Goal: Communication & Community: Share content

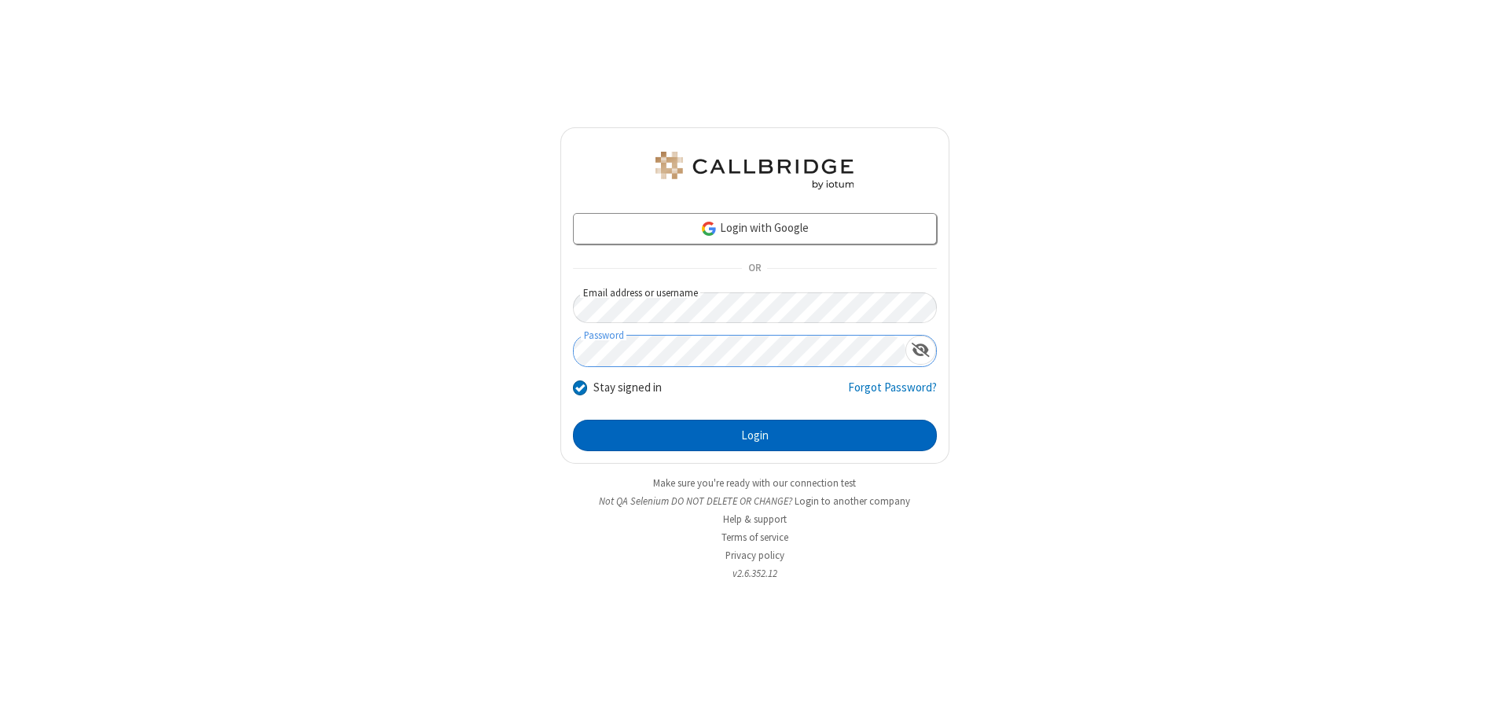
click at [754, 435] on button "Login" at bounding box center [755, 435] width 364 height 31
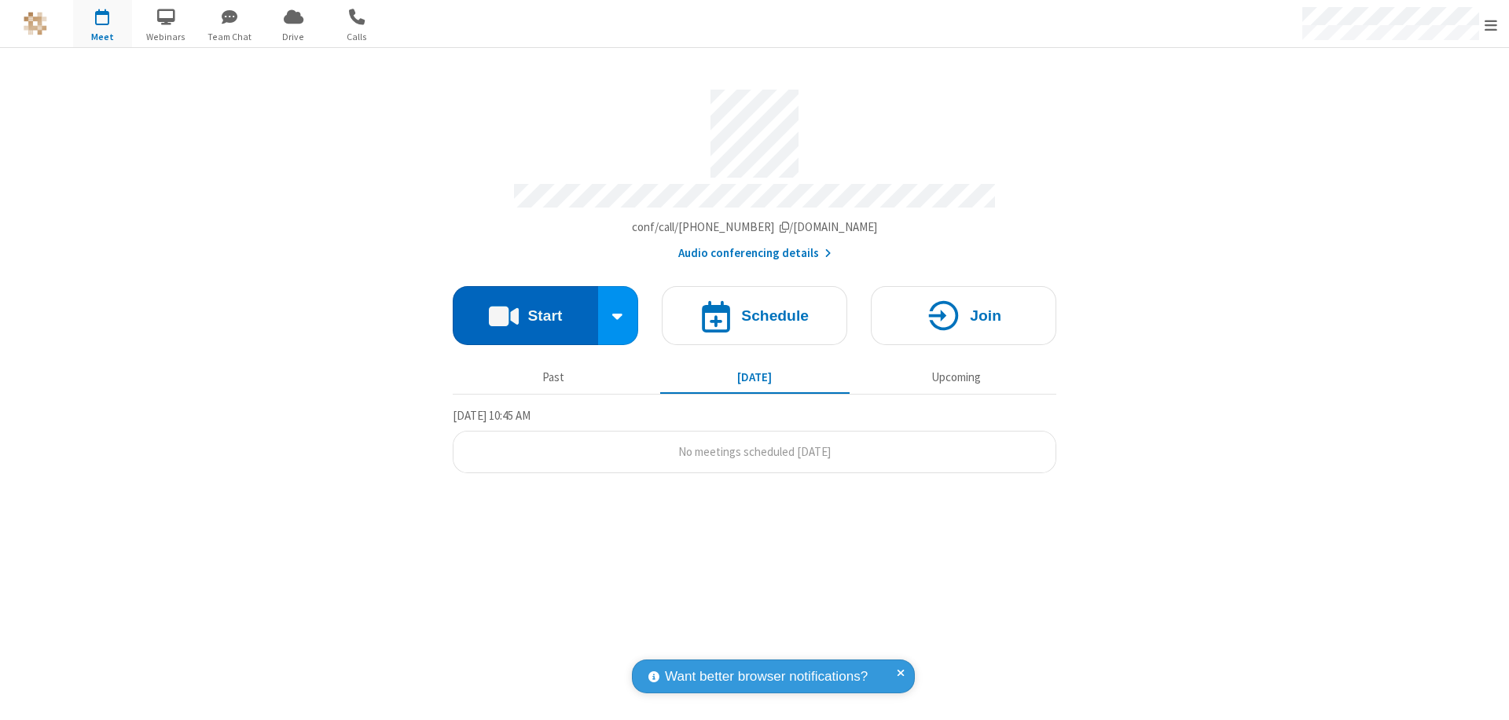
click at [525, 308] on button "Start" at bounding box center [525, 315] width 145 height 59
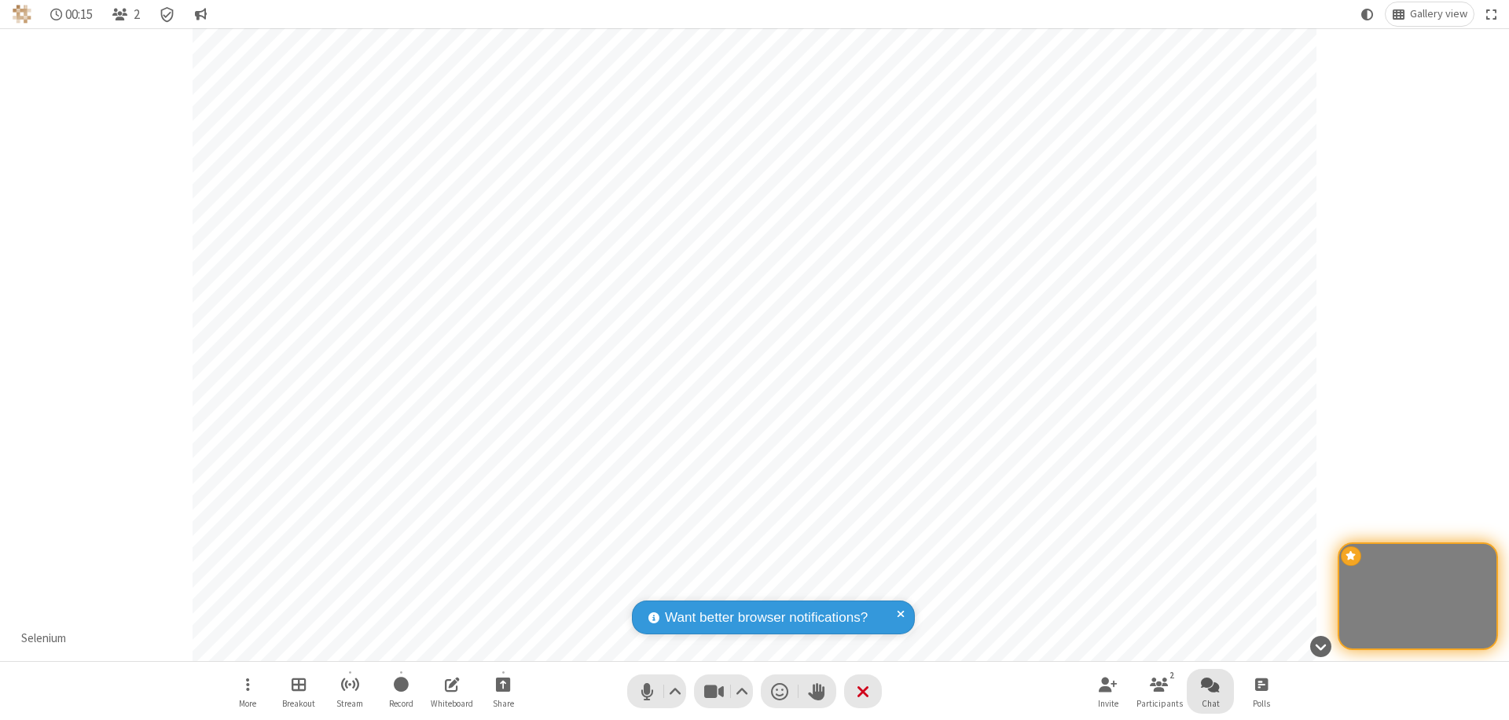
click at [1210, 684] on span "Open chat" at bounding box center [1210, 684] width 19 height 20
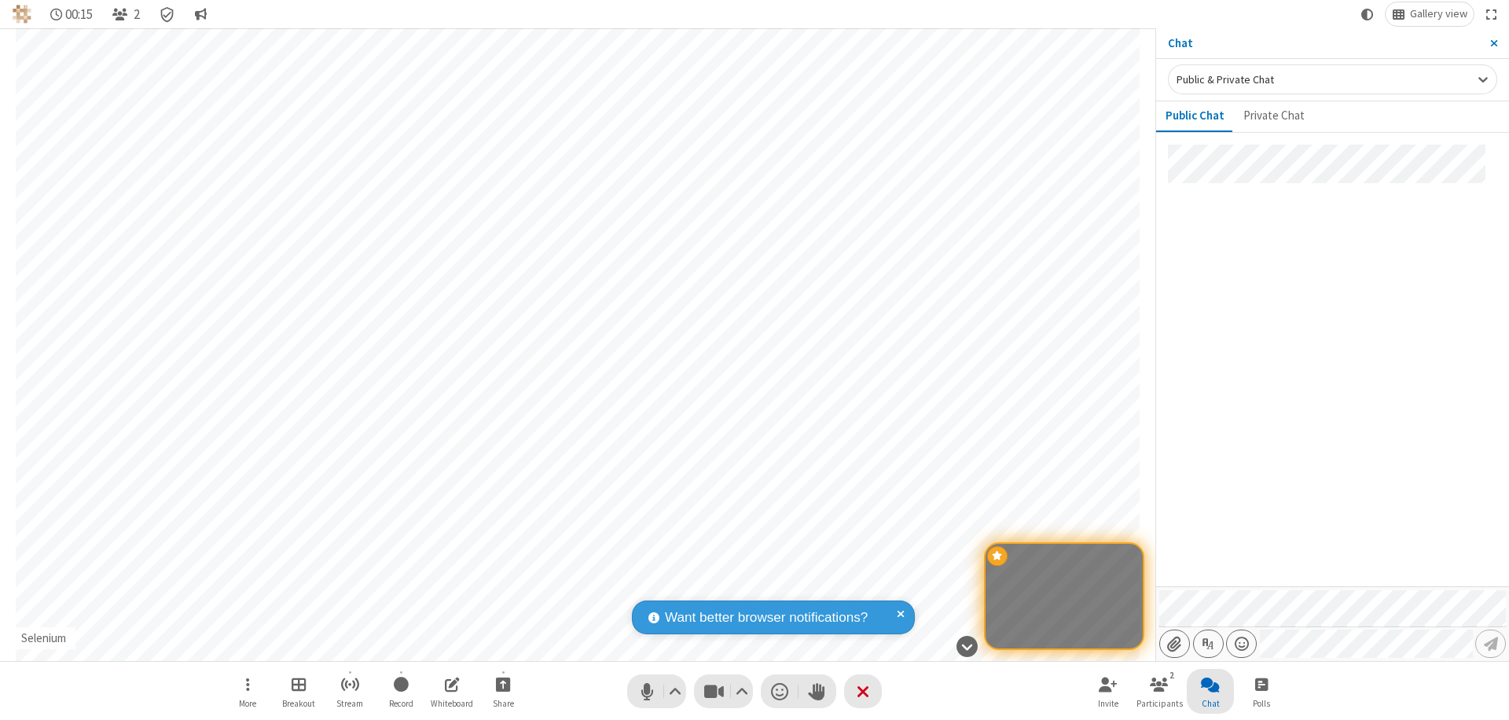
type input "C:\fakepath\doc_test.docx"
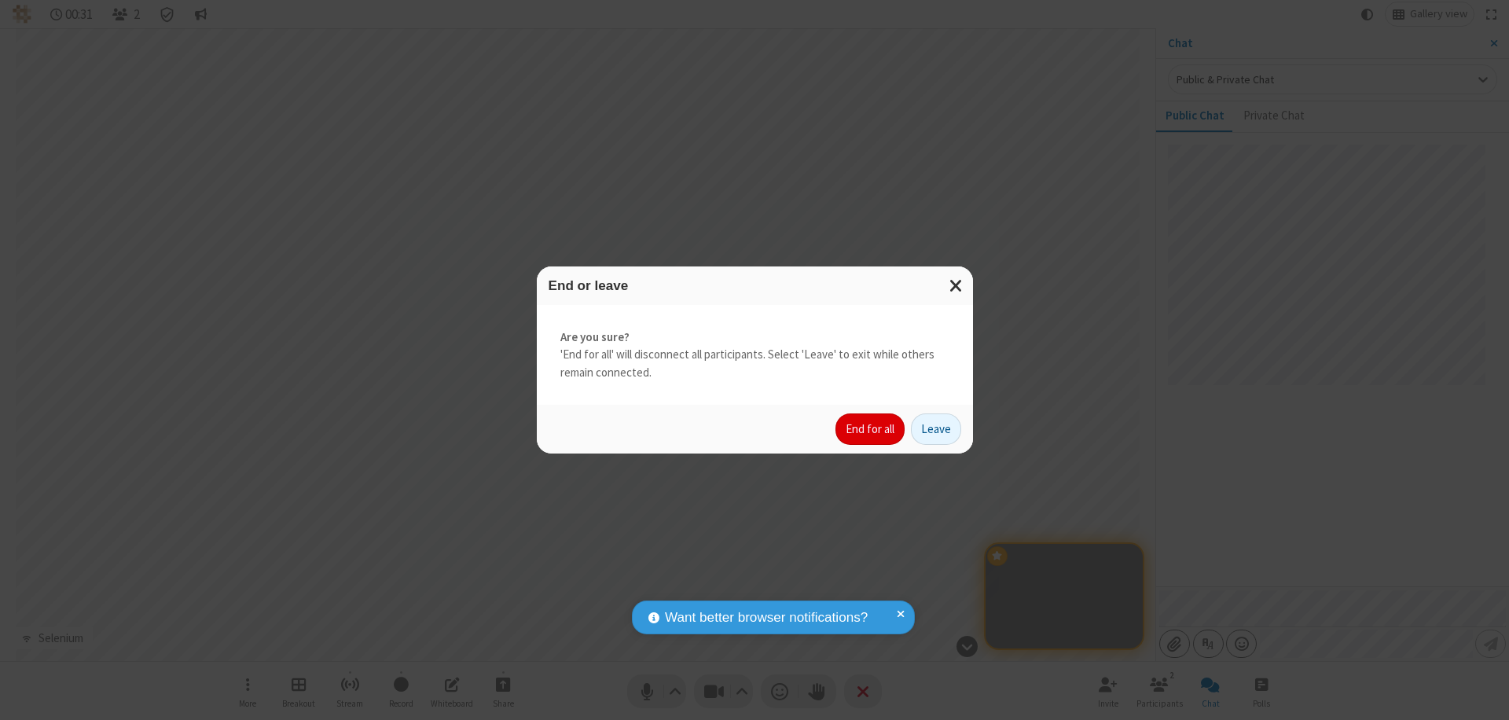
click at [871, 429] on button "End for all" at bounding box center [869, 428] width 69 height 31
